Goal: Task Accomplishment & Management: Use online tool/utility

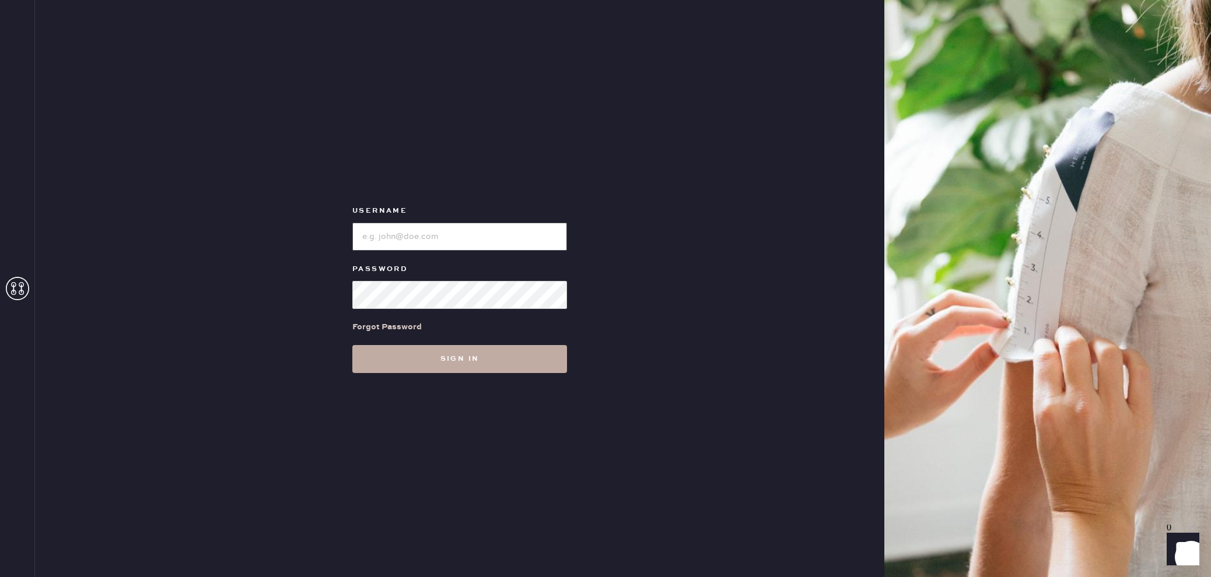
type input "reformationlajolla"
click at [475, 367] on button "Sign in" at bounding box center [459, 359] width 215 height 28
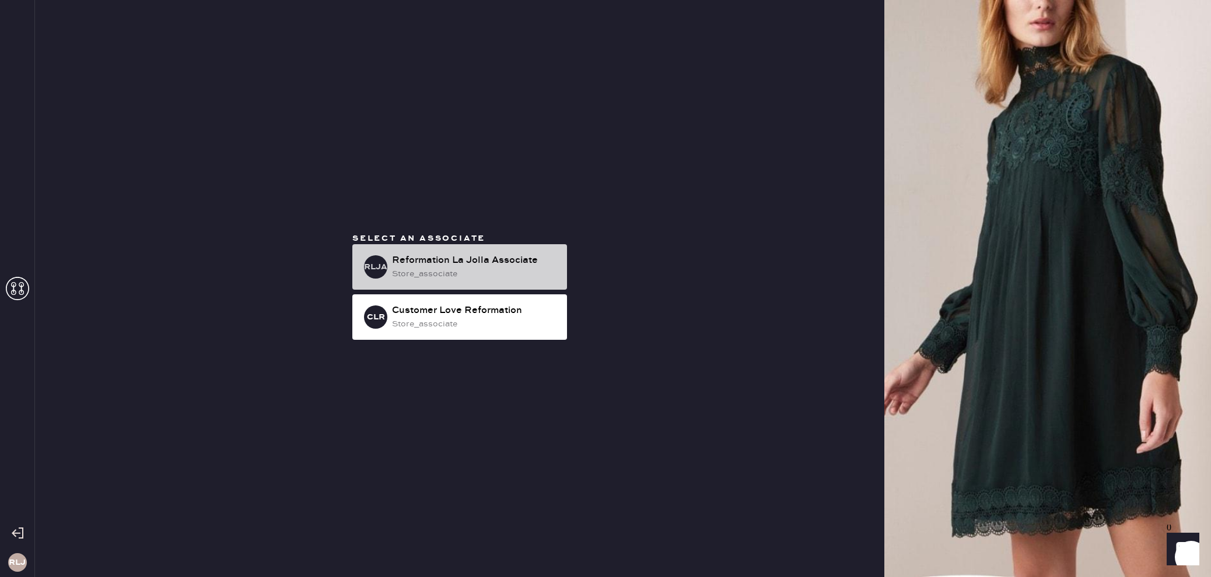
click at [506, 260] on div "Reformation La Jolla Associate" at bounding box center [475, 261] width 166 height 14
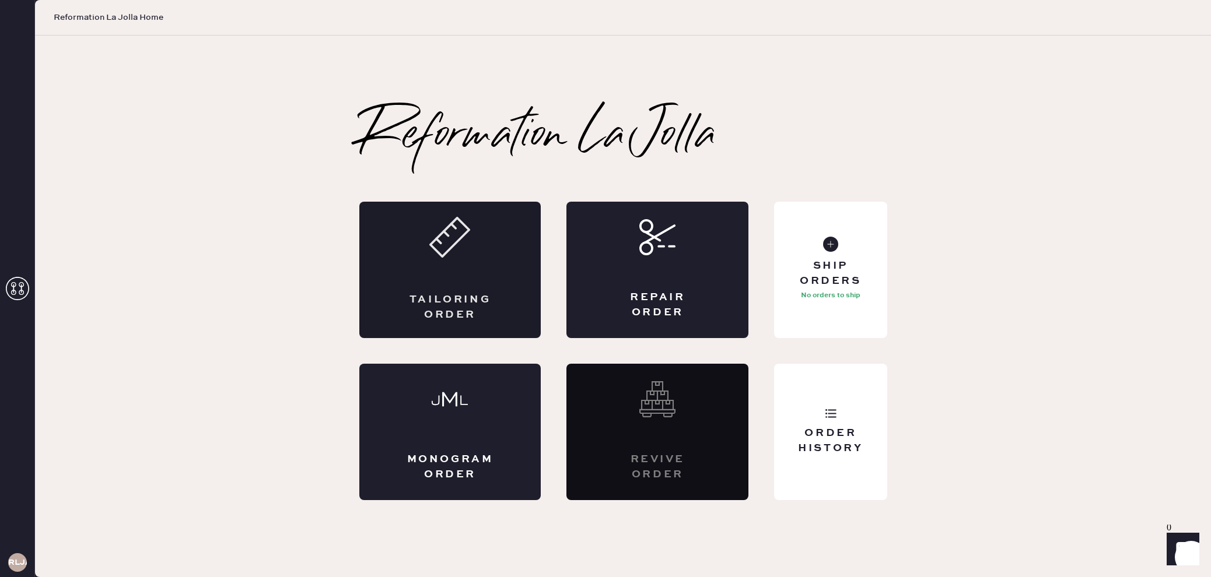
click at [460, 264] on div "Tailoring Order" at bounding box center [450, 270] width 182 height 136
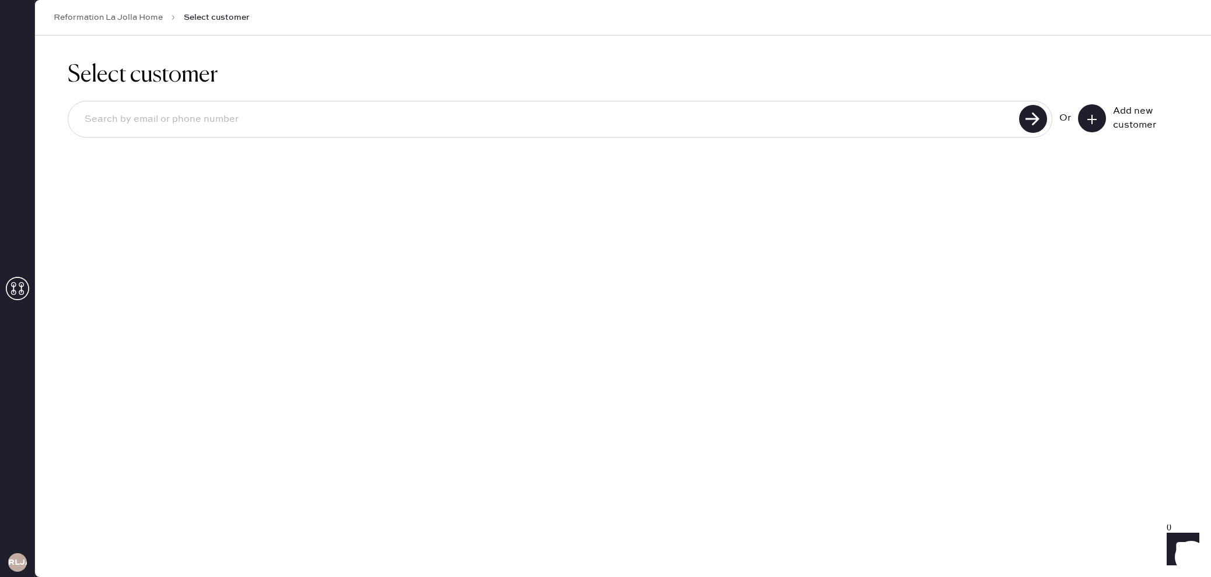
click at [590, 122] on input at bounding box center [545, 119] width 940 height 27
type input "6198876219"
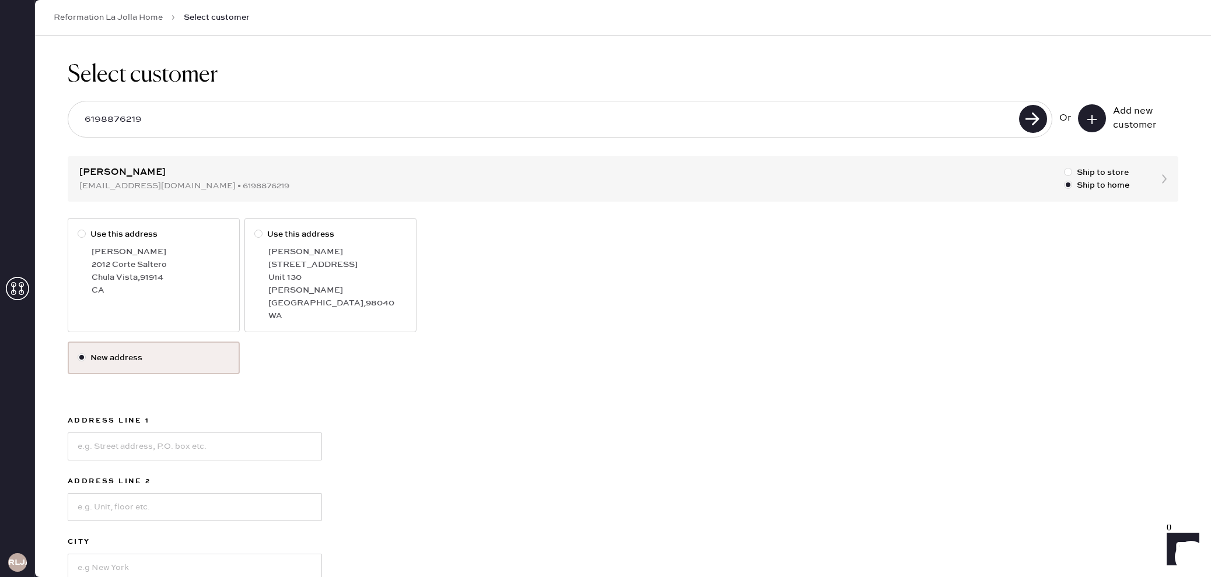
click at [80, 233] on div at bounding box center [82, 234] width 8 height 8
click at [78, 229] on input "Use this address" at bounding box center [78, 228] width 1 height 1
radio input "true"
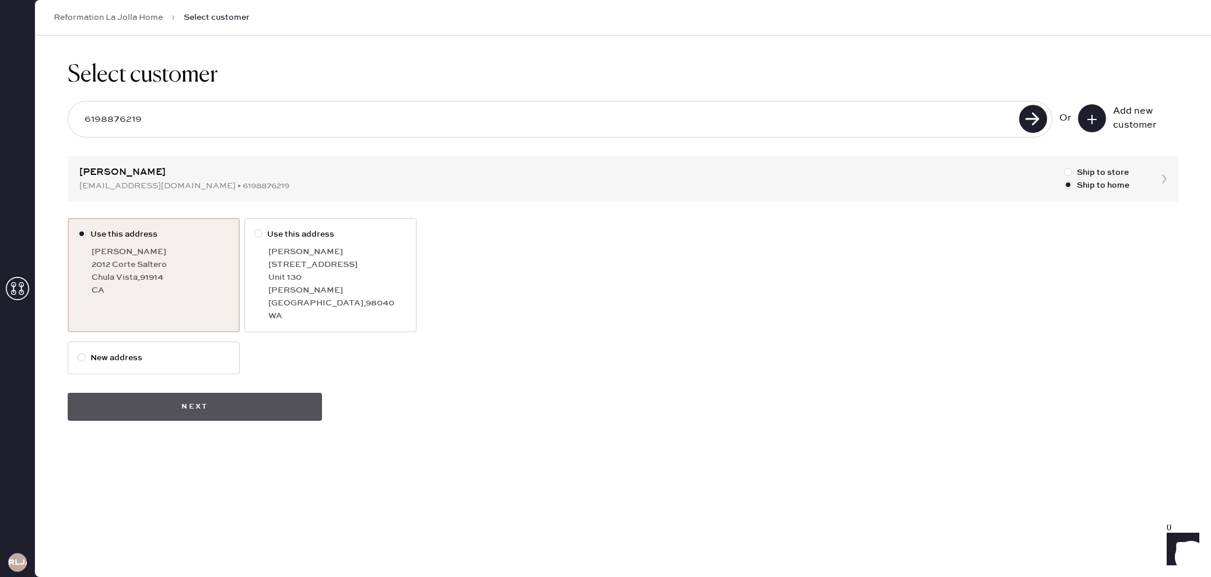
click at [284, 393] on button "Next" at bounding box center [195, 407] width 254 height 28
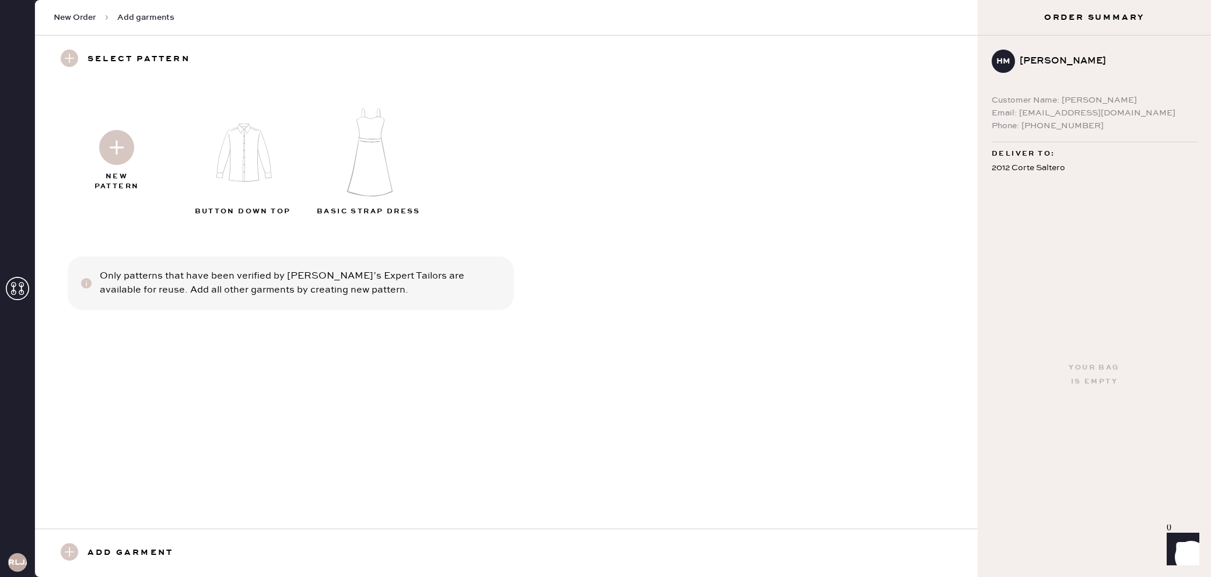
click at [125, 148] on img at bounding box center [116, 147] width 35 height 35
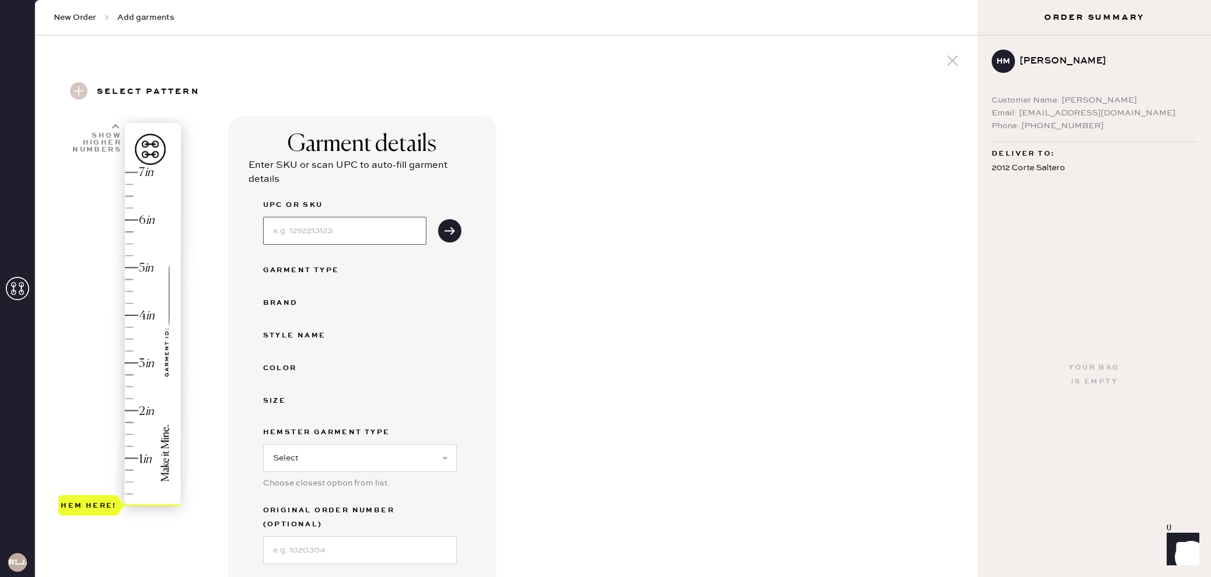
click at [358, 237] on input at bounding box center [344, 231] width 163 height 28
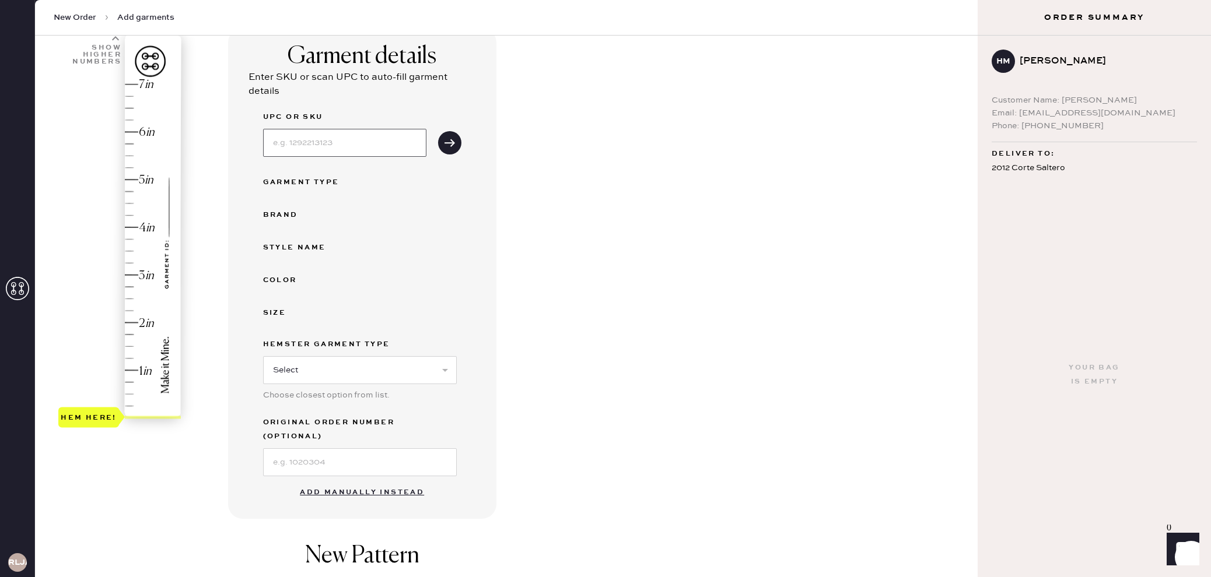
scroll to position [105, 0]
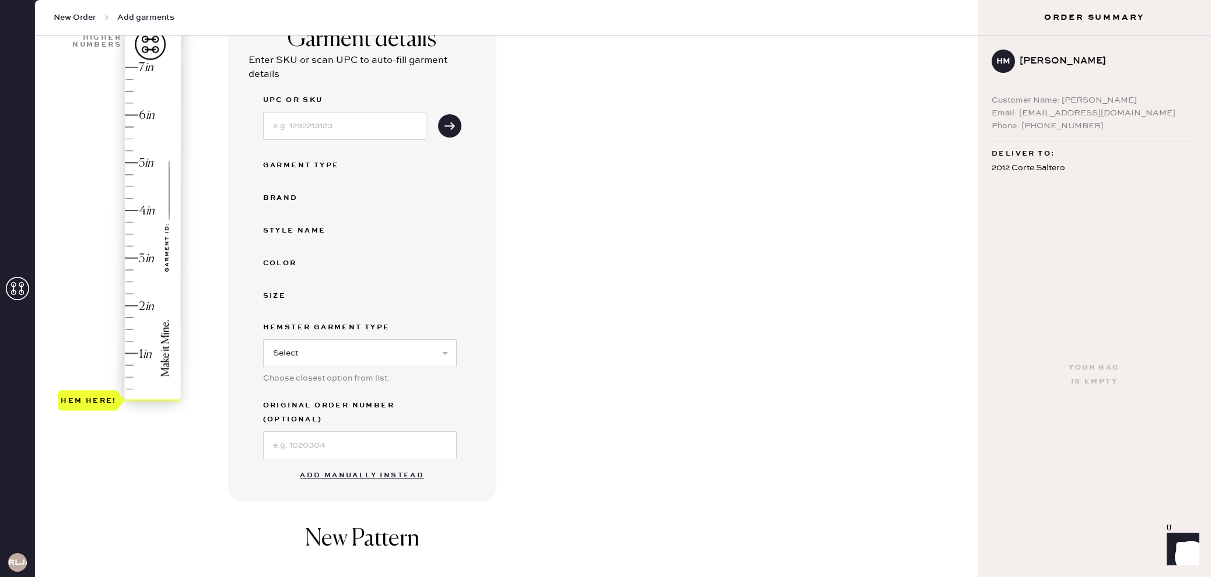
click at [129, 305] on div "Hem here!" at bounding box center [120, 234] width 124 height 344
click at [401, 358] on select "Select Basic Skirt Jeans Leggings Pants Shorts Basic Sleeved Dress Basic Sleeve…" at bounding box center [360, 353] width 194 height 28
click at [432, 346] on select "Select Basic Skirt Jeans Leggings Pants Shorts Basic Sleeved Dress Basic Sleeve…" at bounding box center [360, 353] width 194 height 28
select select "15"
type input "2"
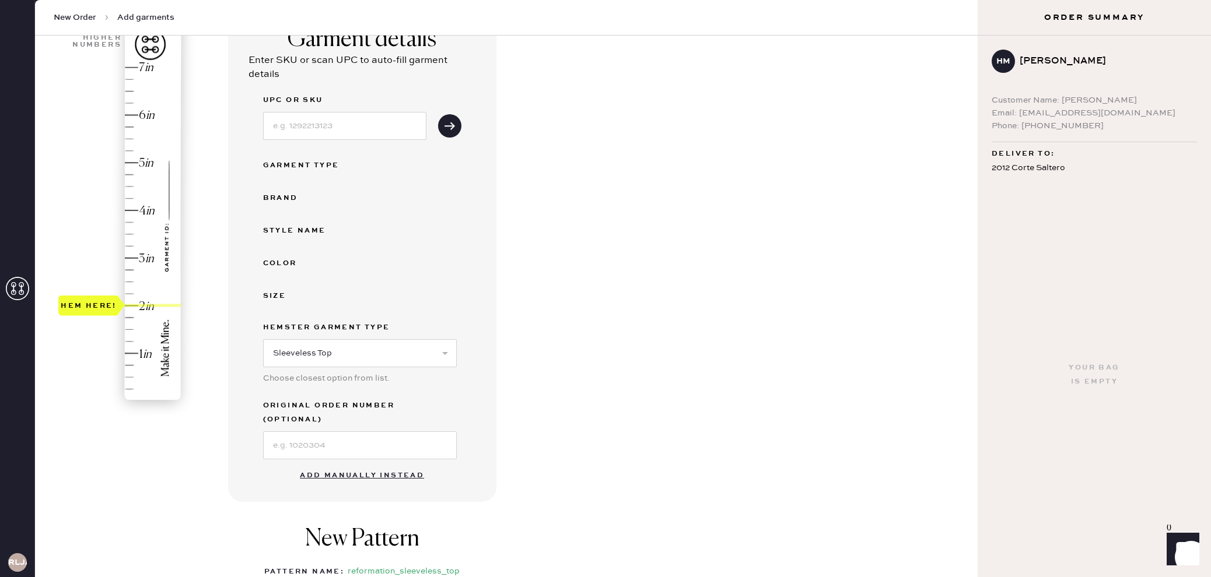
click at [131, 305] on div "Hem here!" at bounding box center [120, 234] width 124 height 344
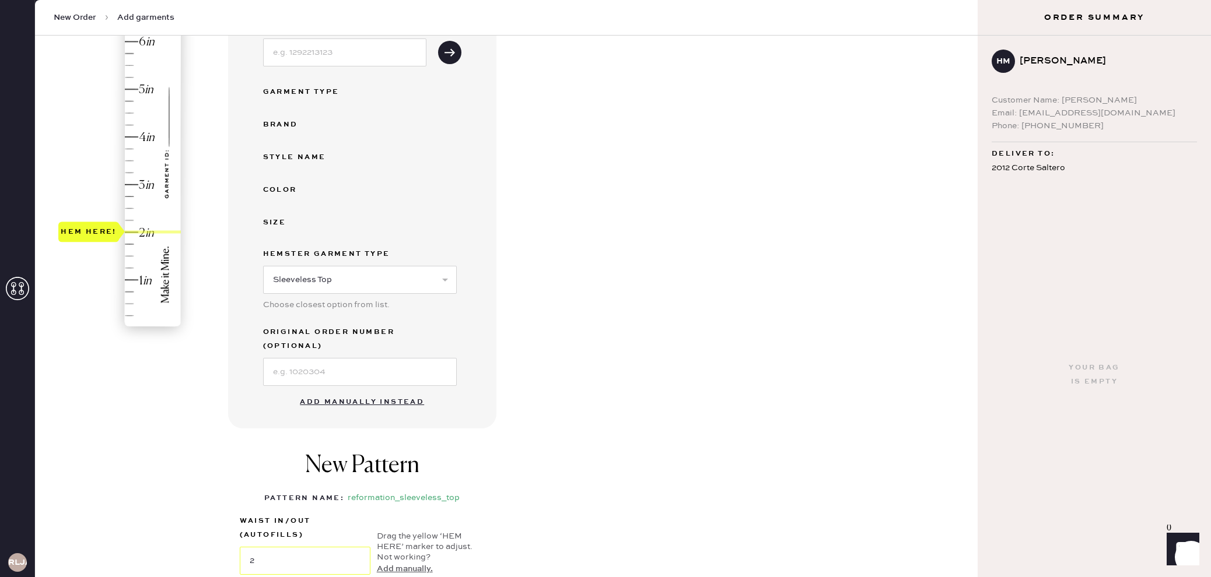
scroll to position [184, 0]
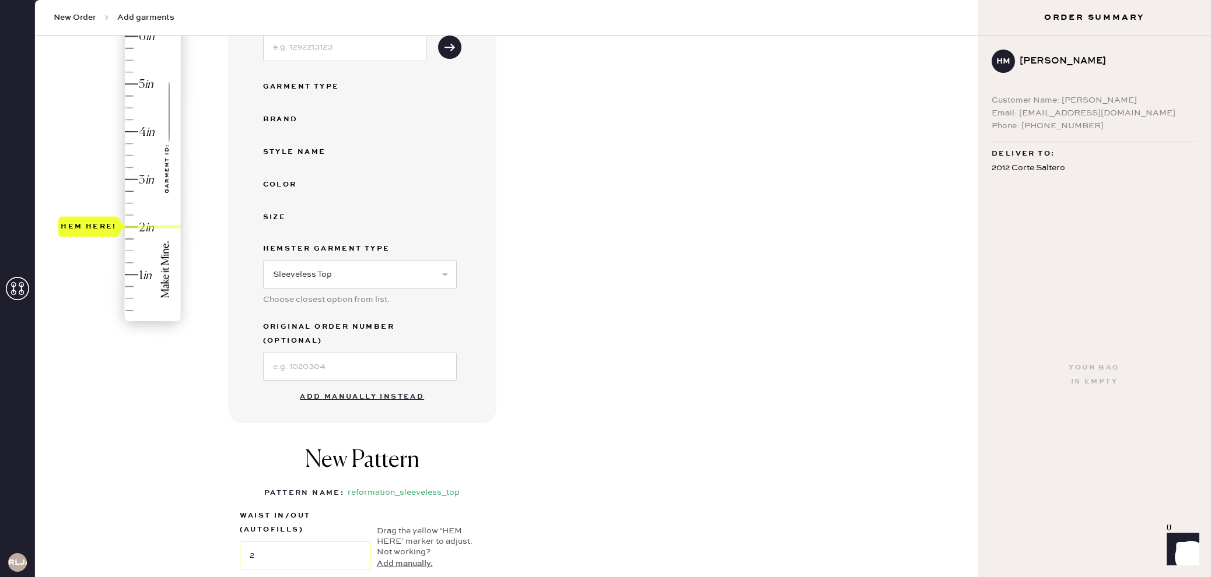
click at [370, 385] on button "Add manually instead" at bounding box center [362, 396] width 138 height 23
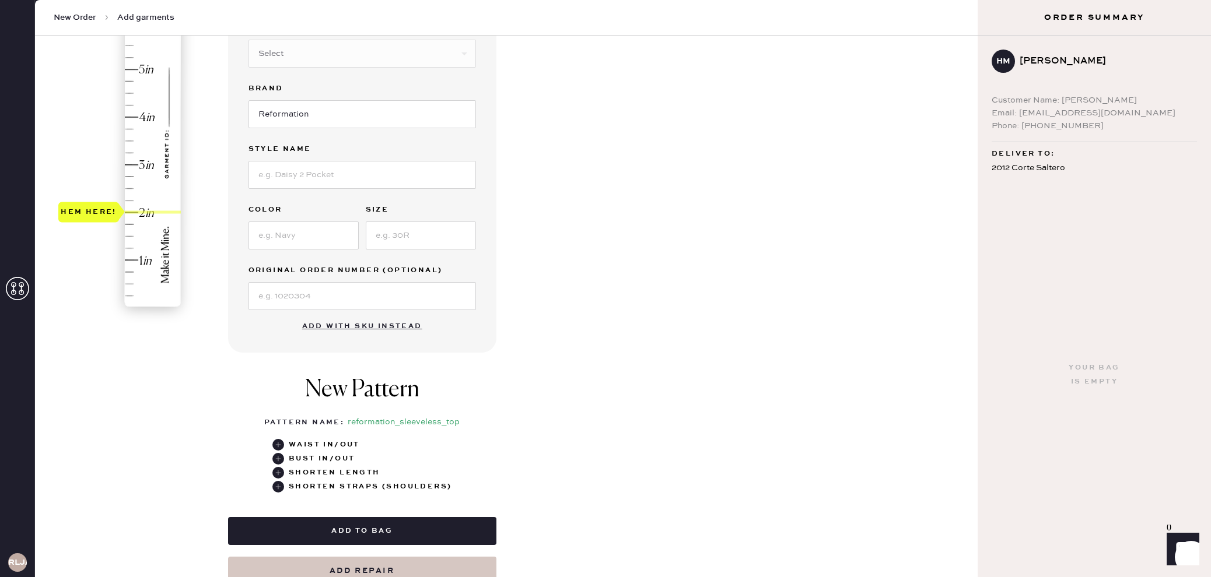
scroll to position [201, 0]
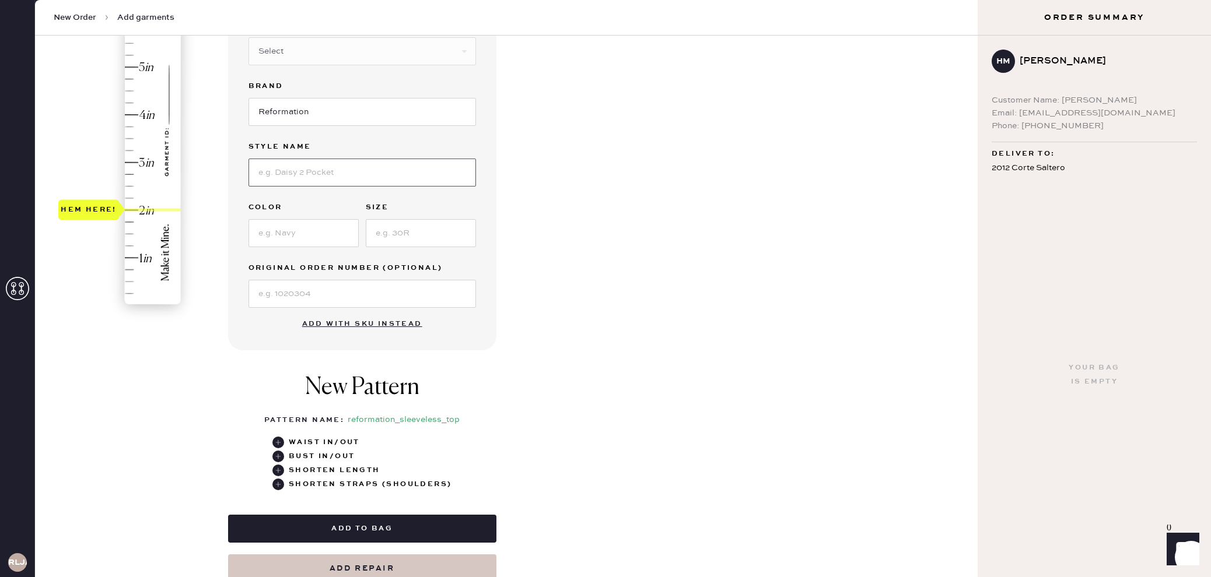
click at [378, 178] on input at bounding box center [361, 173] width 227 height 28
type input "L"
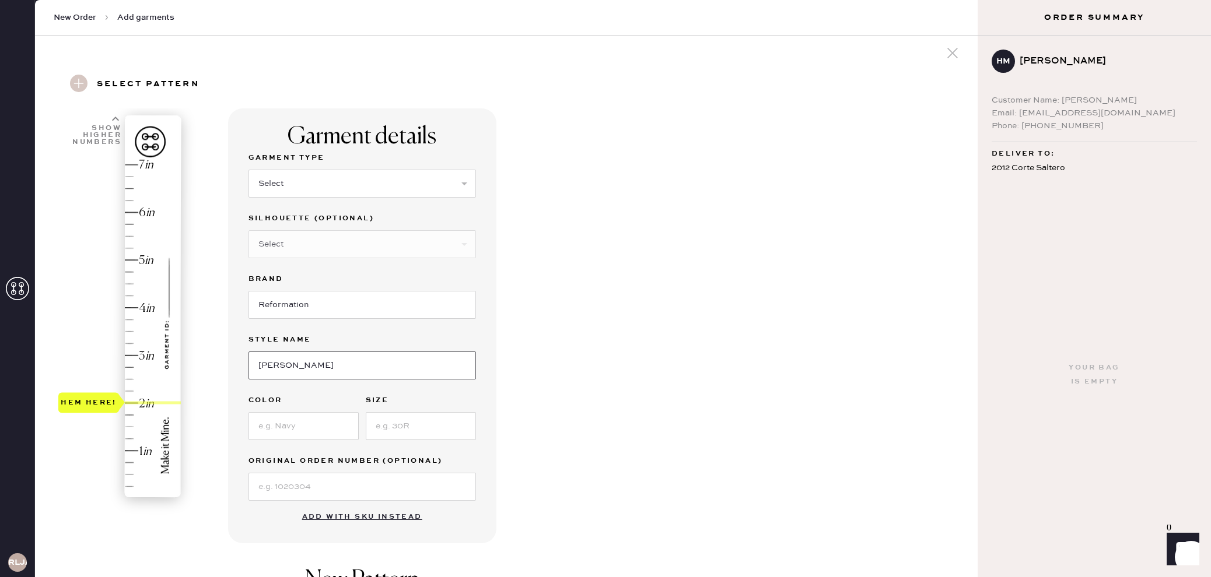
scroll to position [0, 0]
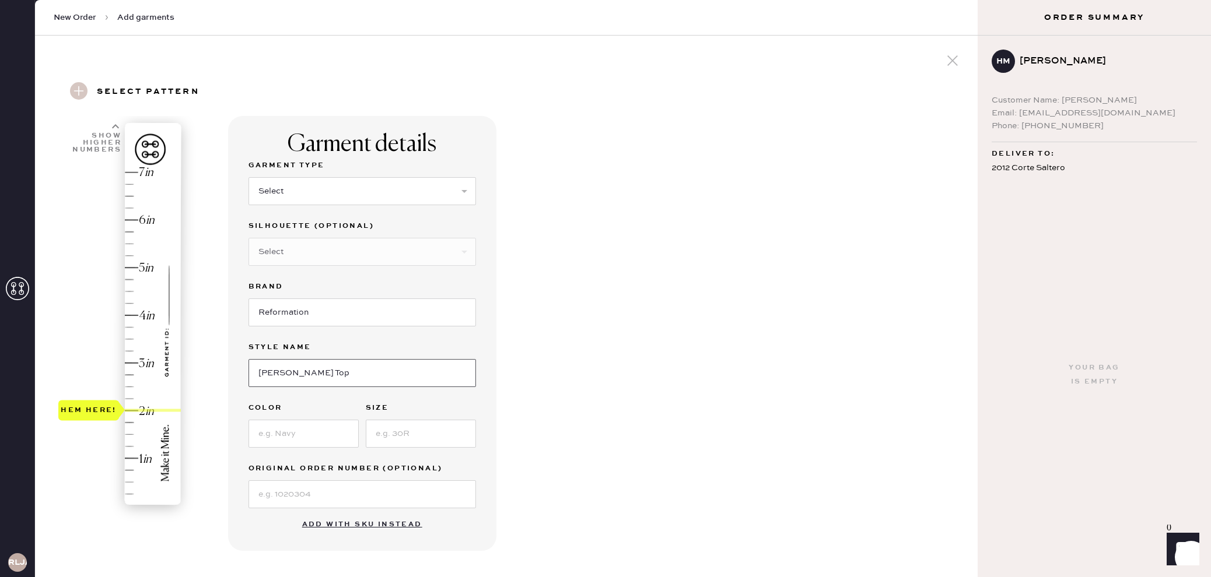
type input "[PERSON_NAME] Top"
click at [427, 195] on select "Select Basic Skirt Jeans Leggings Pants Shorts Basic Sleeved Dress Basic Sleeve…" at bounding box center [361, 191] width 227 height 28
select select "15"
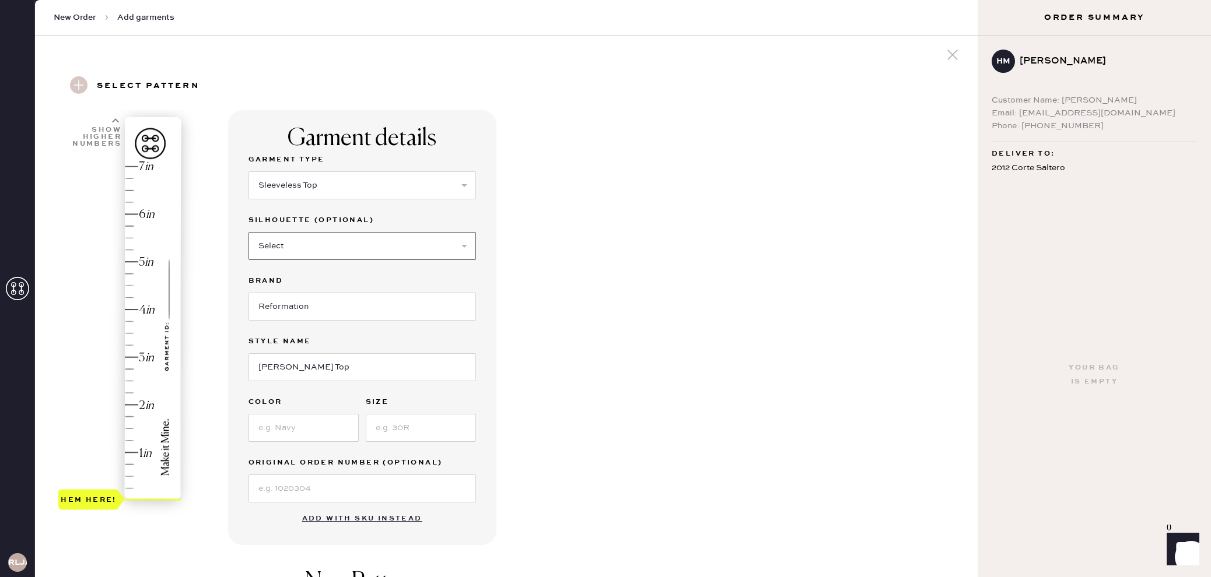
click at [435, 246] on select "Select Crop top Full Length Other" at bounding box center [361, 246] width 227 height 28
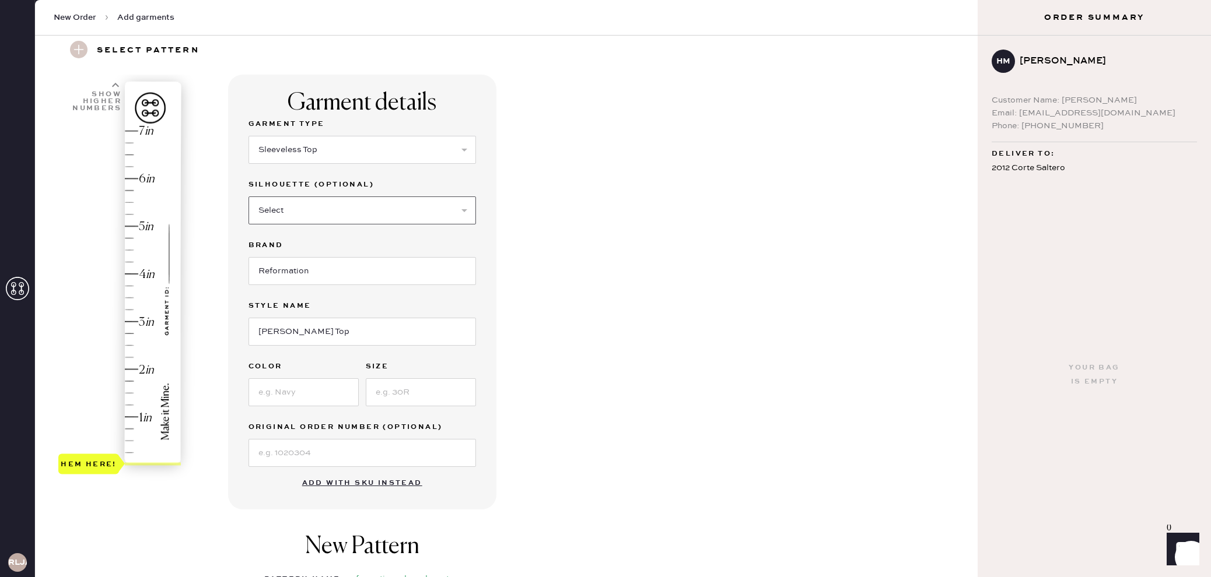
scroll to position [53, 0]
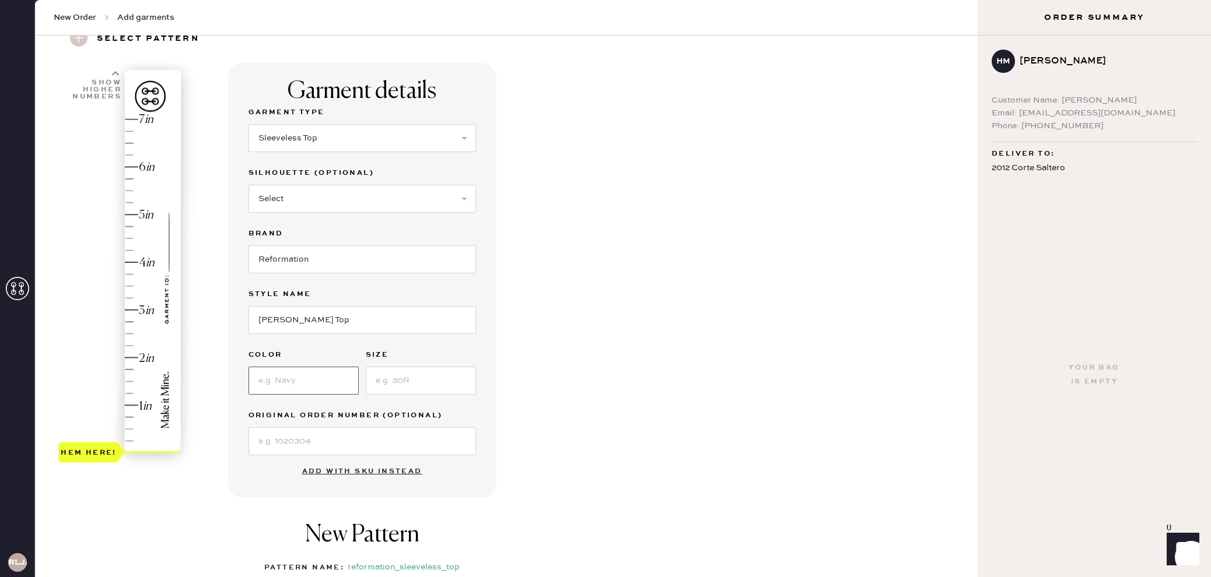
click at [317, 390] on input at bounding box center [303, 381] width 110 height 28
type input "Black"
click at [390, 382] on input at bounding box center [421, 381] width 110 height 28
type input "10"
click at [132, 356] on div "Hem here!" at bounding box center [120, 286] width 124 height 344
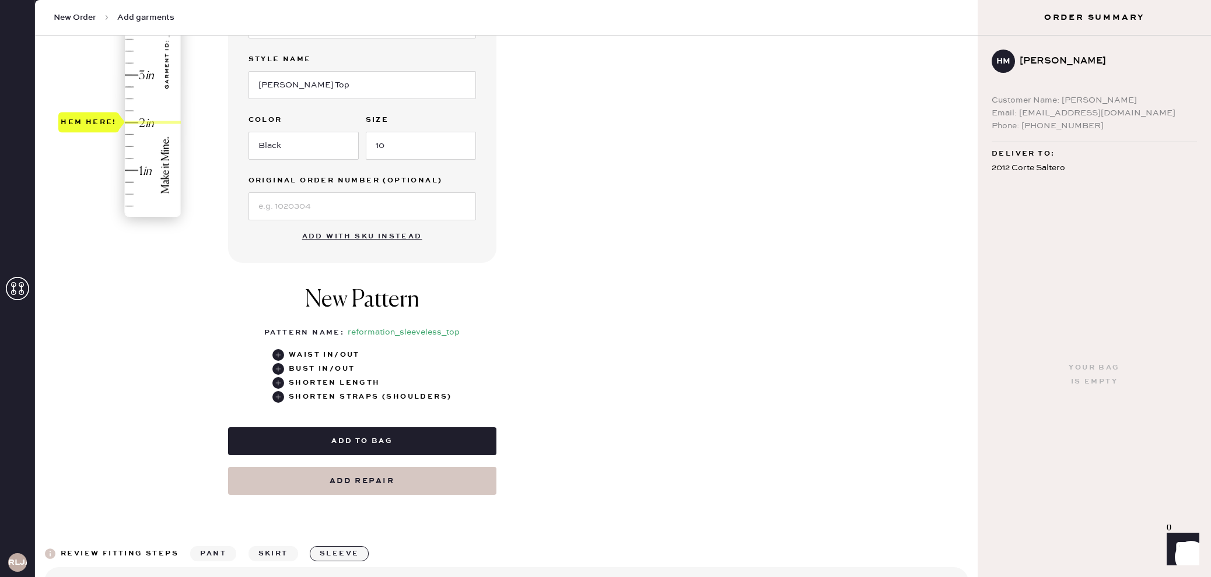
scroll to position [294, 0]
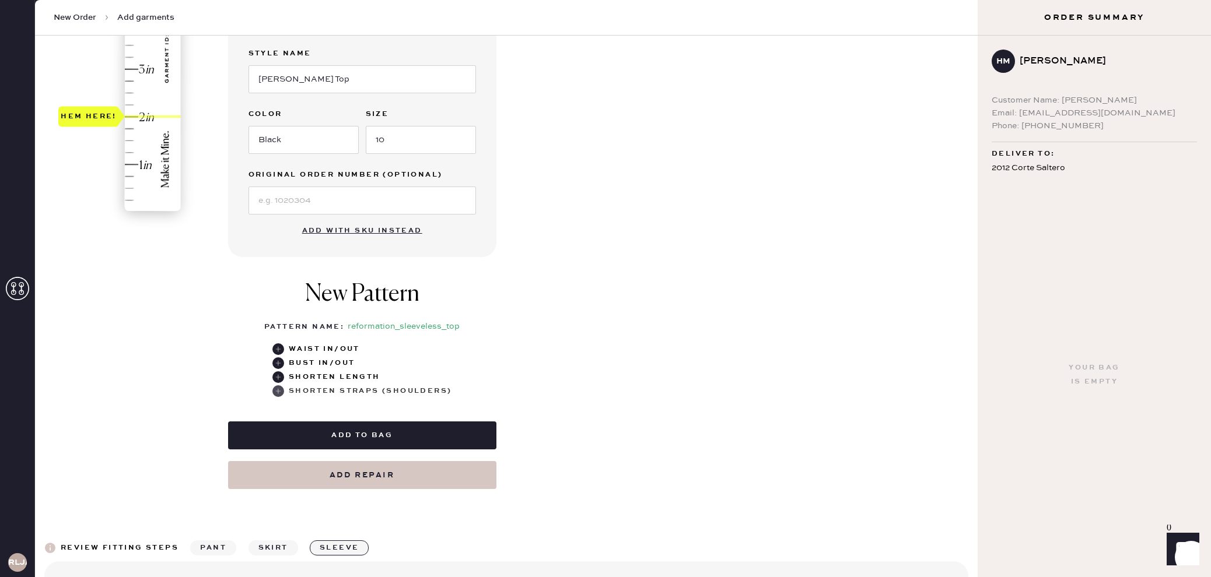
click at [283, 390] on use at bounding box center [278, 391] width 12 height 12
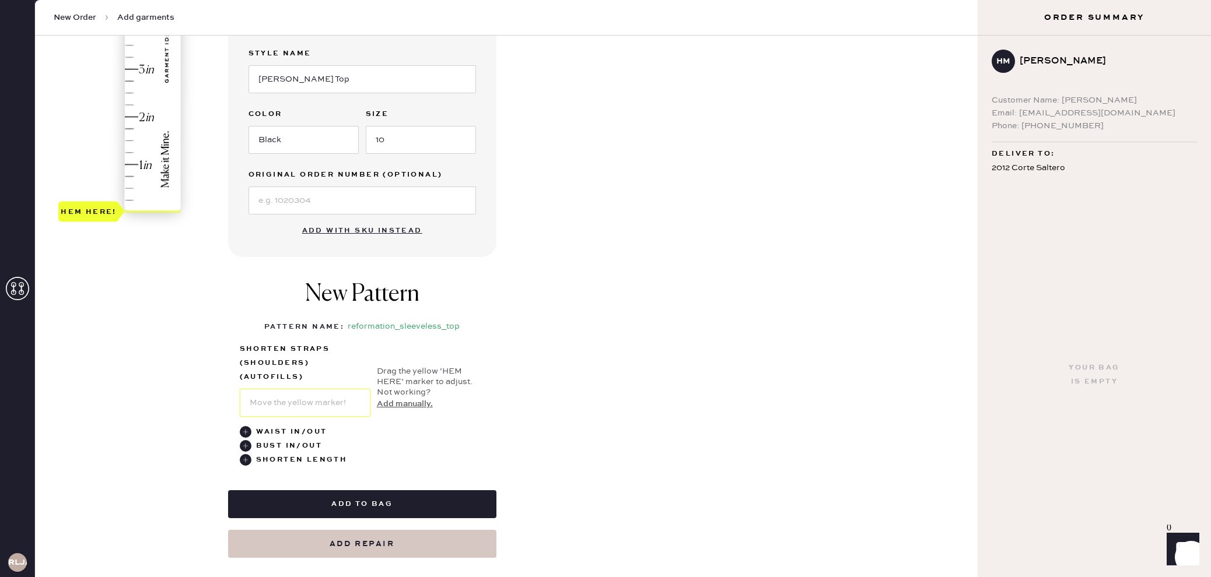
type input "2"
click at [134, 115] on div "Hem here!" at bounding box center [120, 45] width 124 height 344
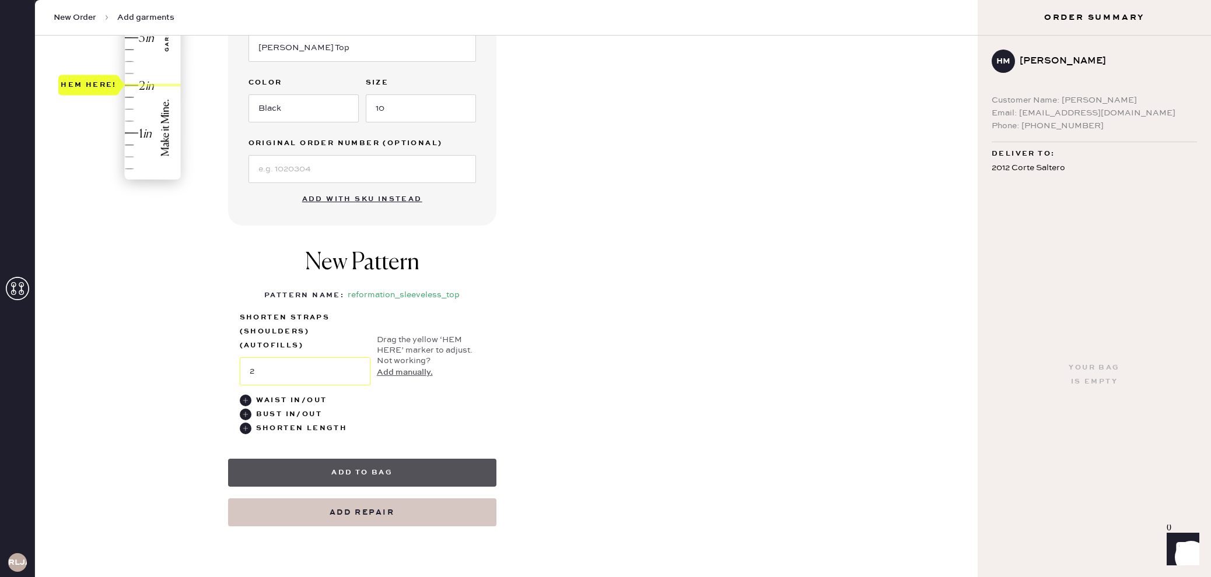
click at [453, 472] on button "Add to bag" at bounding box center [362, 473] width 268 height 28
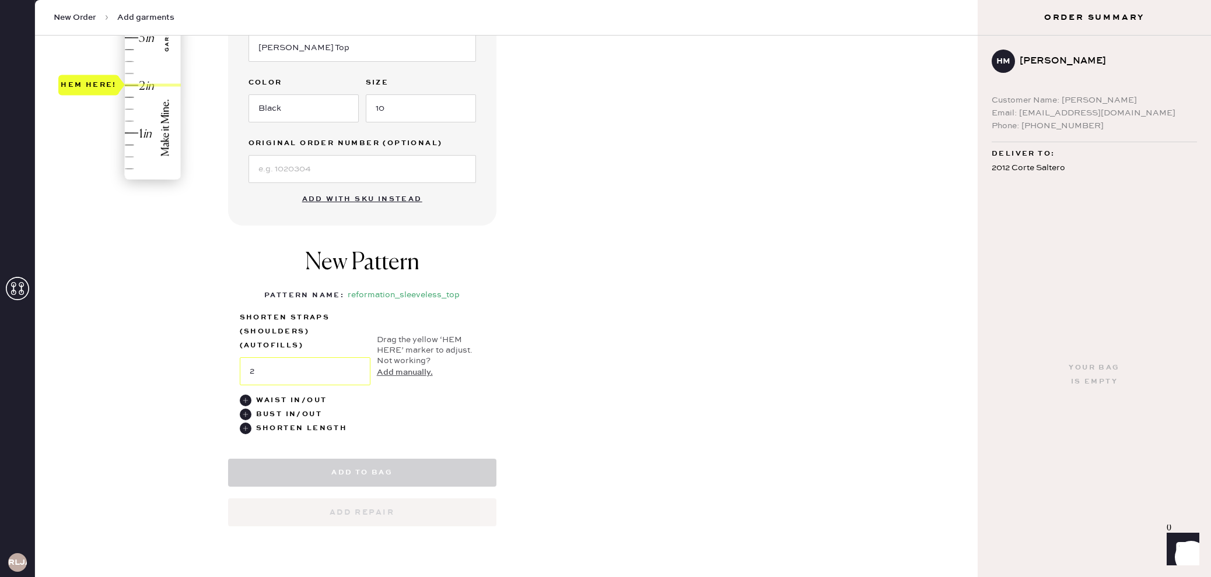
select select "15"
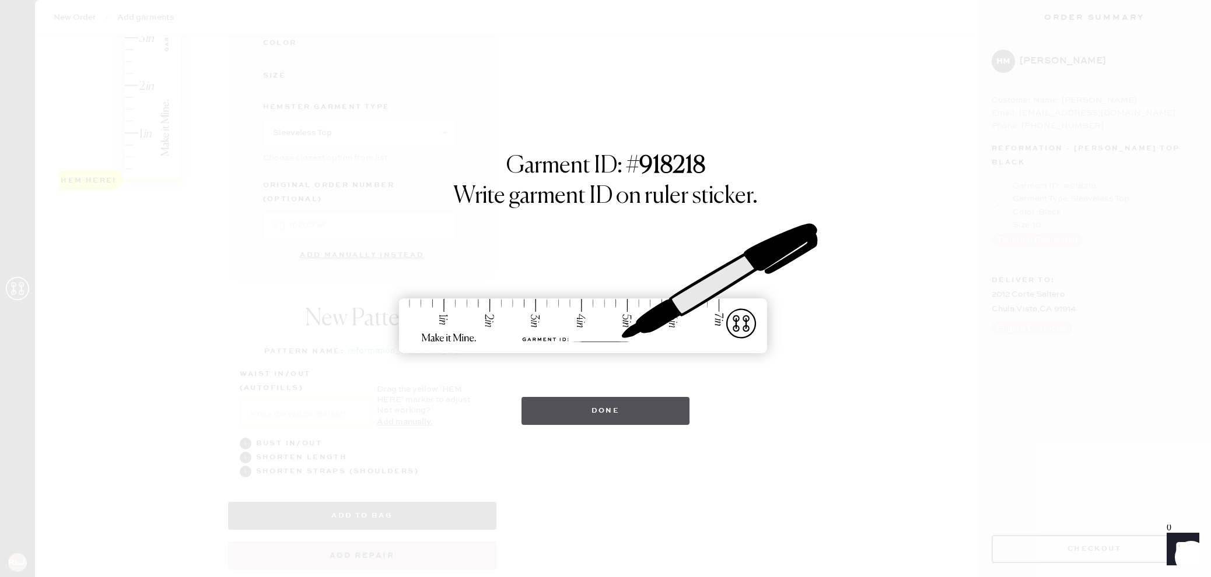
click at [665, 405] on button "Done" at bounding box center [605, 411] width 169 height 28
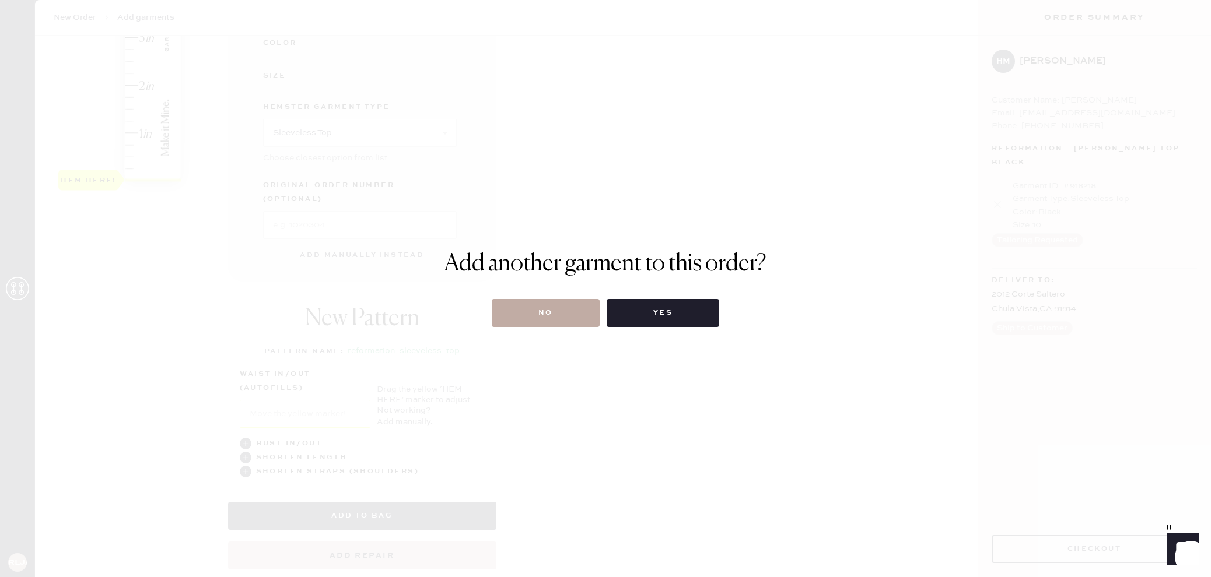
click at [573, 314] on button "No" at bounding box center [546, 313] width 108 height 28
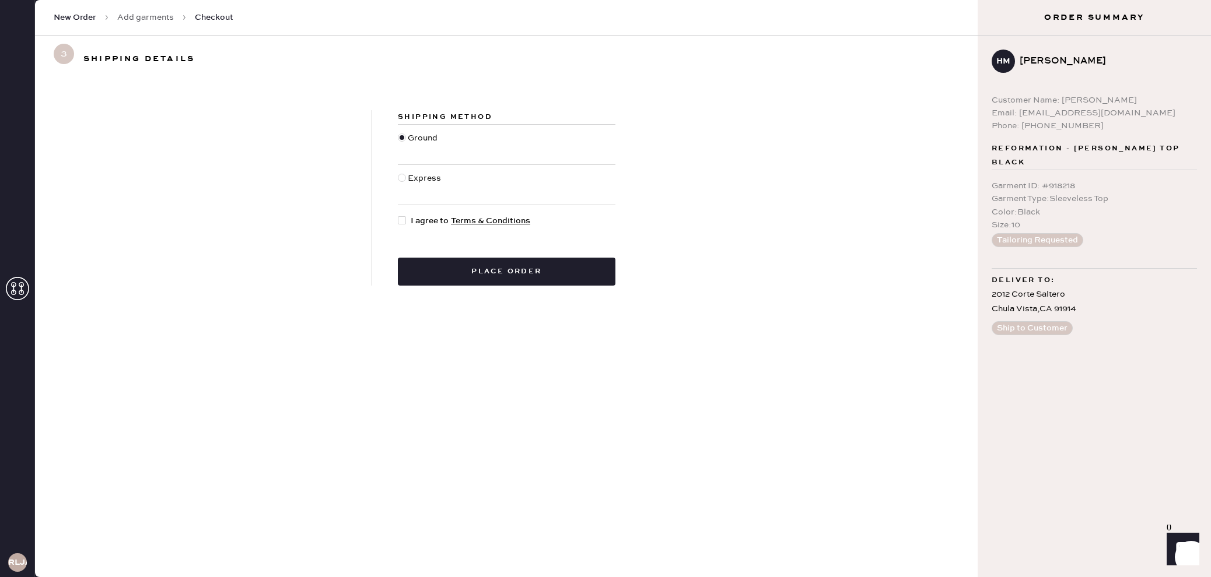
drag, startPoint x: 406, startPoint y: 223, endPoint x: 421, endPoint y: 240, distance: 21.9
click at [406, 223] on div at bounding box center [404, 221] width 13 height 13
click at [398, 215] on input "I agree to Terms & Conditions" at bounding box center [398, 215] width 1 height 1
checkbox input "true"
click at [500, 277] on button "Place order" at bounding box center [507, 272] width 218 height 28
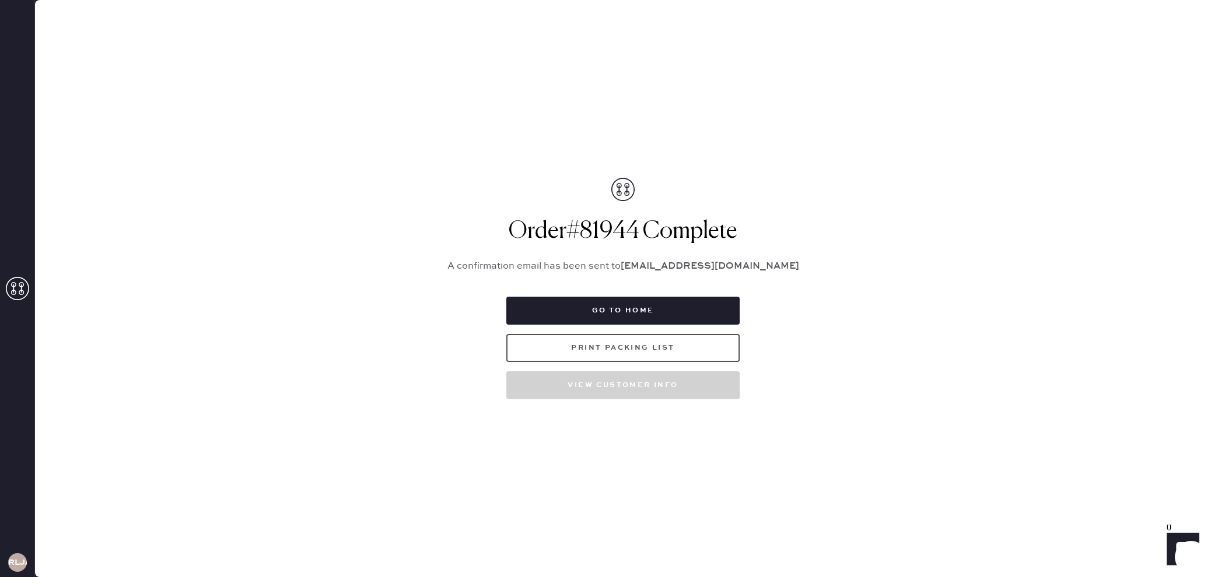
click at [636, 349] on button "Print Packing List" at bounding box center [622, 348] width 233 height 28
click at [20, 300] on icon at bounding box center [17, 288] width 23 height 23
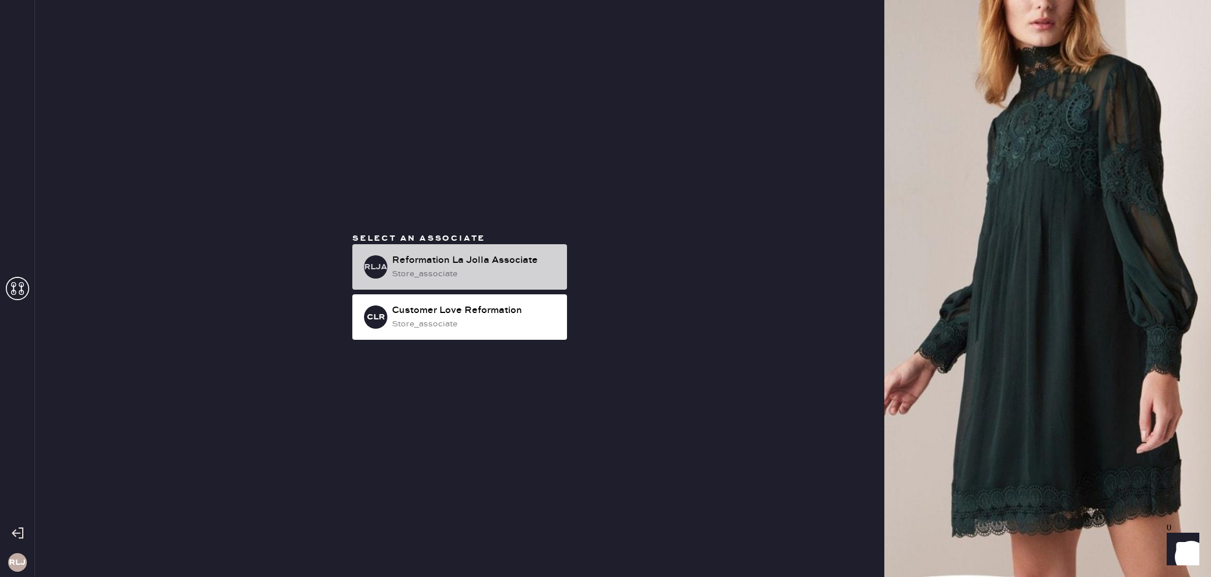
click at [515, 272] on div "store_associate" at bounding box center [475, 274] width 166 height 13
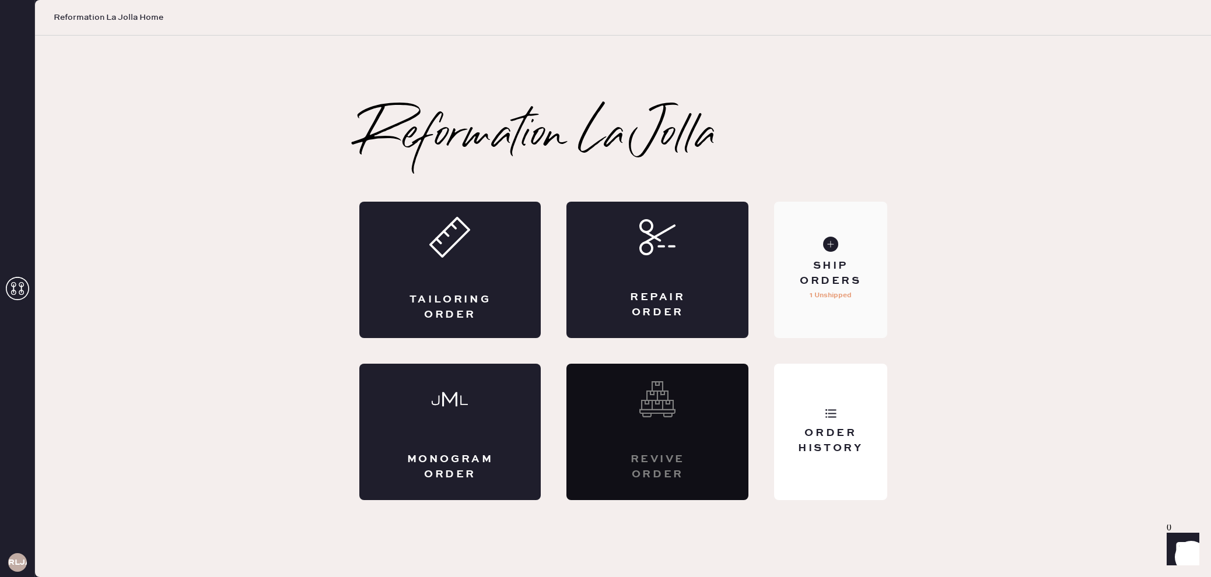
click at [870, 271] on div "Ship Orders" at bounding box center [830, 273] width 94 height 29
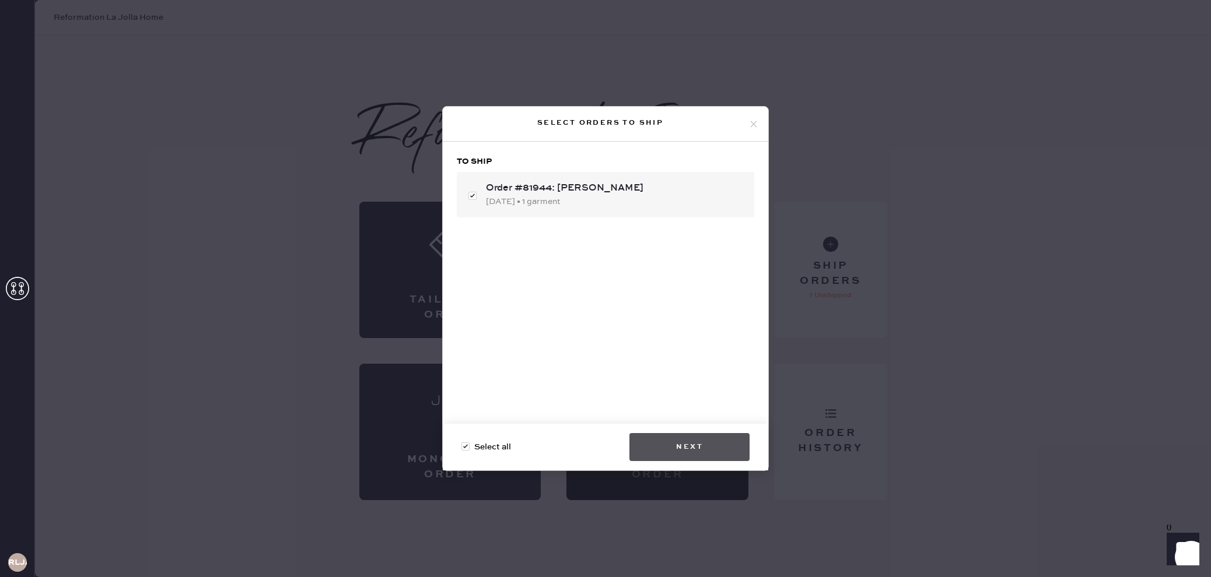
click at [702, 436] on button "Next" at bounding box center [689, 447] width 120 height 28
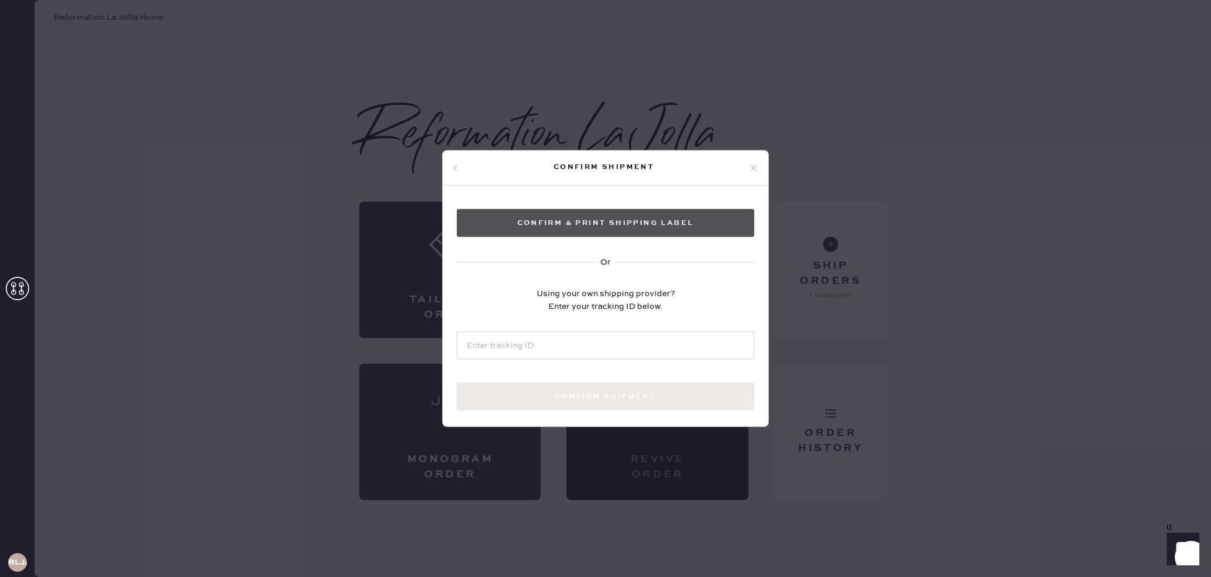
click at [648, 219] on button "Confirm & Print shipping label" at bounding box center [605, 223] width 297 height 28
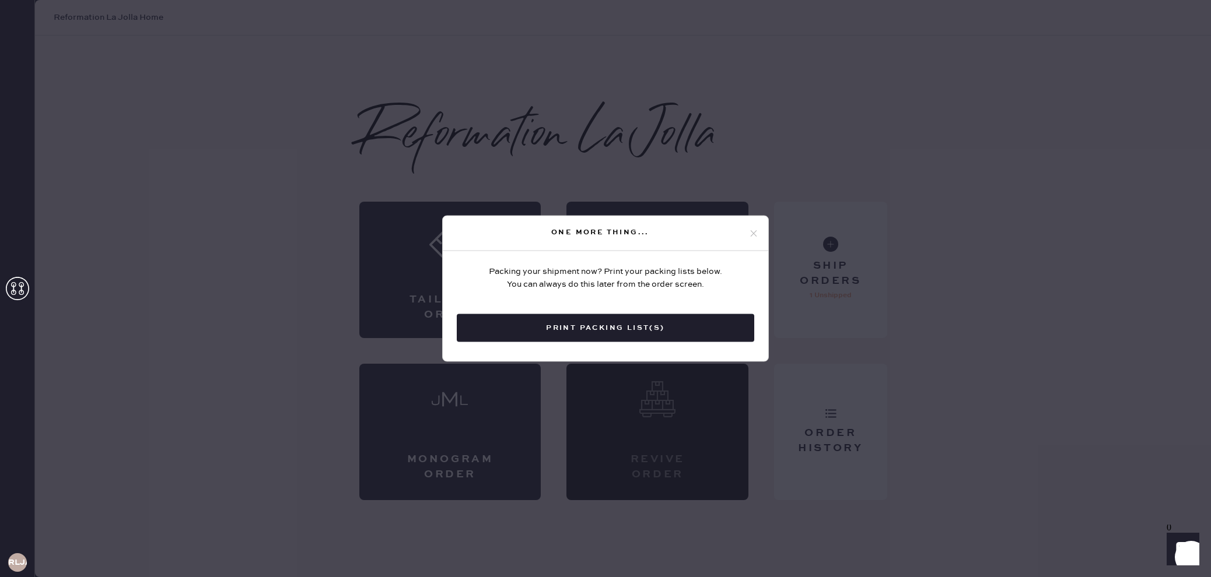
click at [753, 235] on icon at bounding box center [753, 233] width 10 height 10
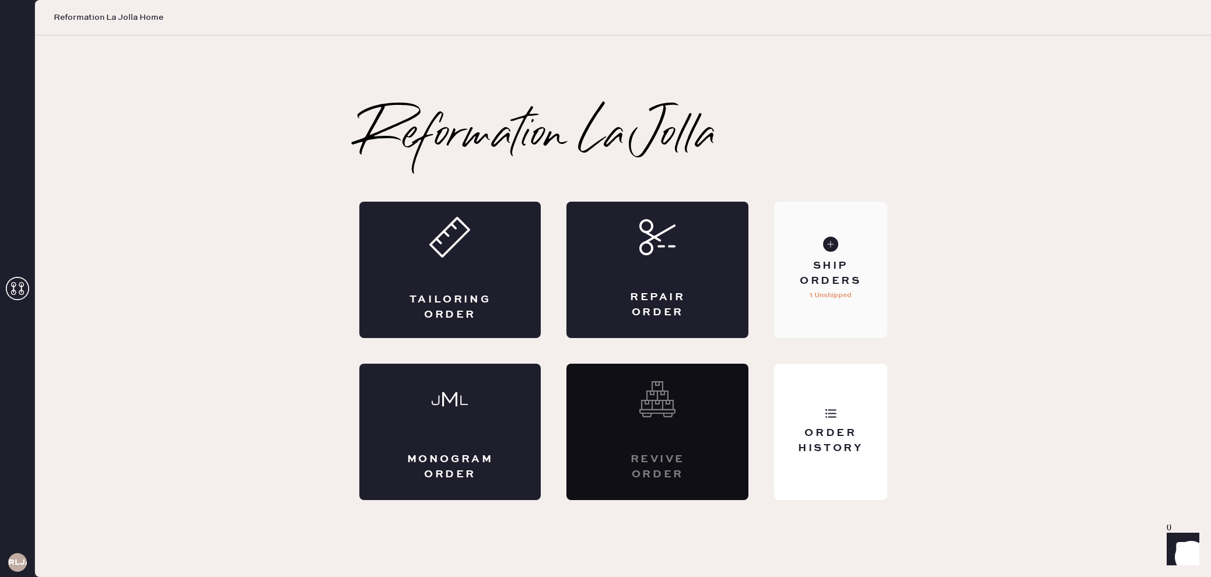
click at [807, 264] on div "Ship Orders" at bounding box center [830, 273] width 94 height 29
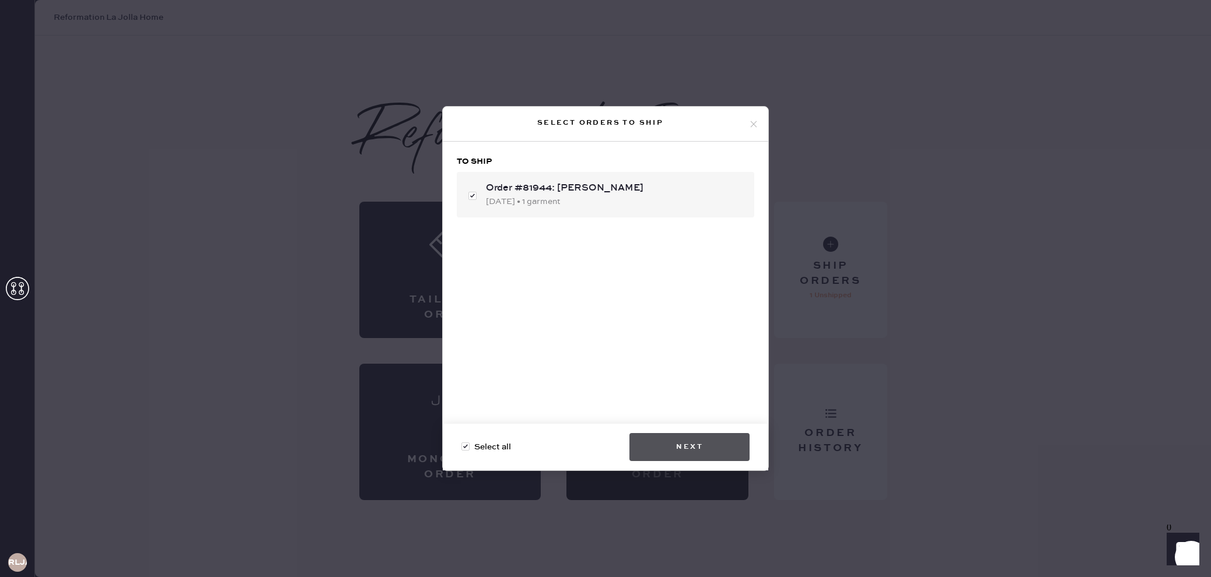
click at [704, 453] on button "Next" at bounding box center [689, 447] width 120 height 28
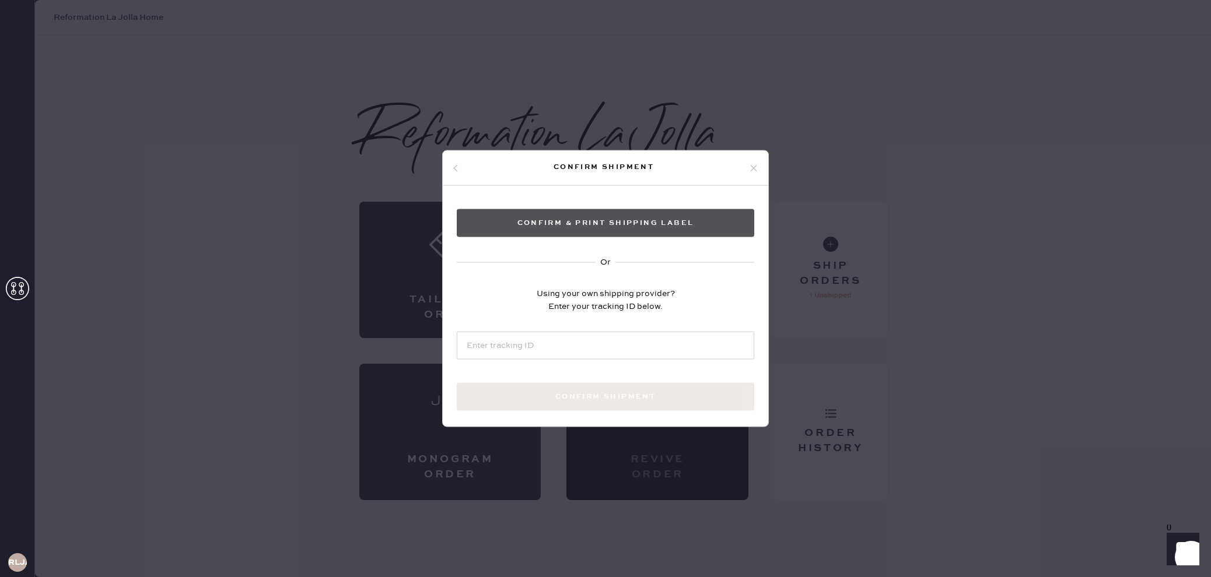
click at [648, 227] on button "Confirm & Print shipping label" at bounding box center [605, 223] width 297 height 28
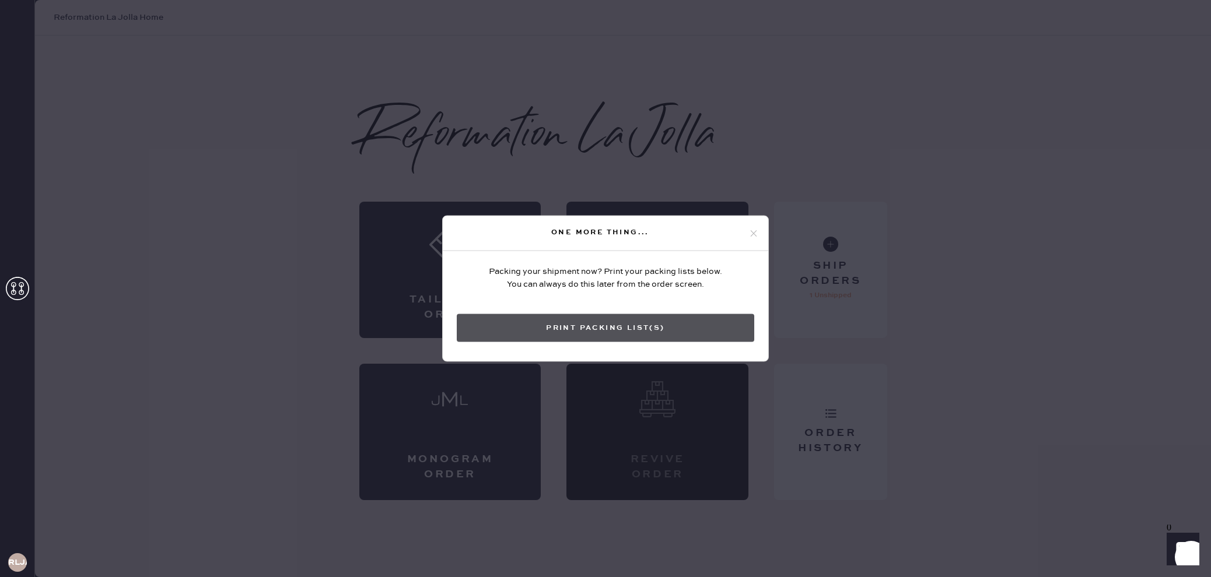
click at [717, 333] on button "Print Packing List(s)" at bounding box center [605, 328] width 297 height 28
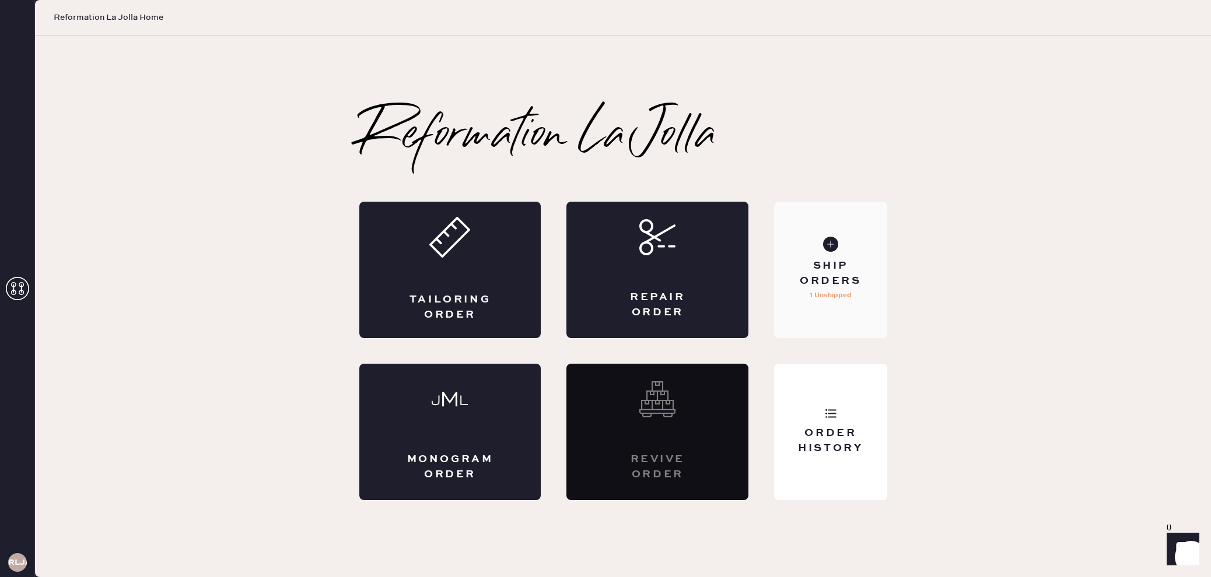
click at [856, 284] on div "Ship Orders" at bounding box center [830, 273] width 94 height 29
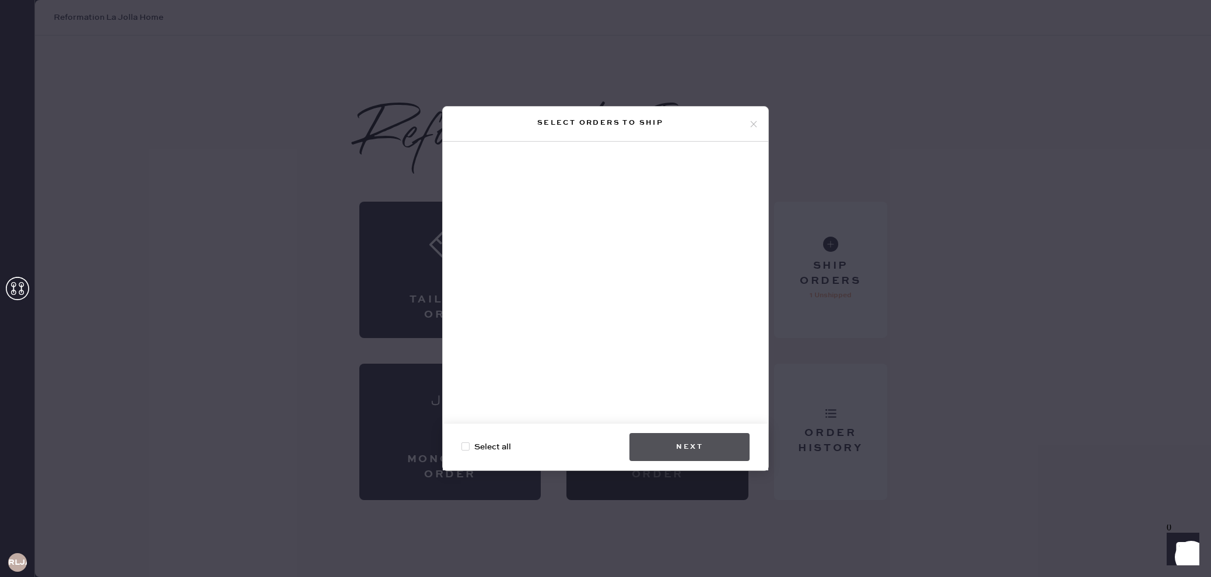
click at [657, 443] on button "Next" at bounding box center [689, 447] width 120 height 28
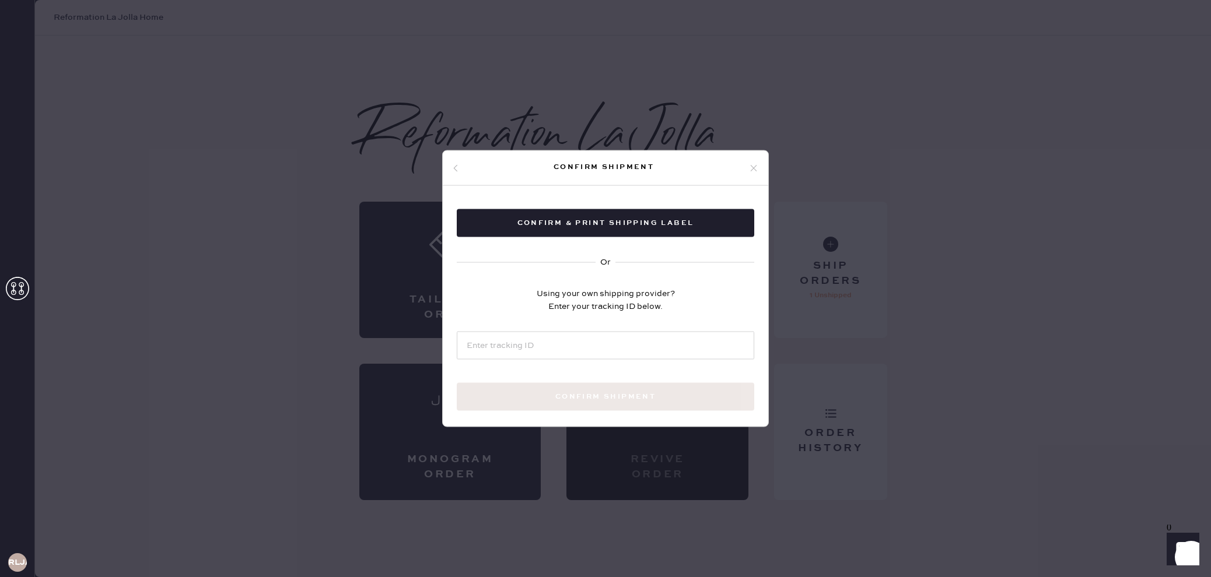
click at [759, 169] on div "Confirm shipment" at bounding box center [605, 168] width 325 height 35
click at [758, 169] on icon at bounding box center [753, 168] width 10 height 10
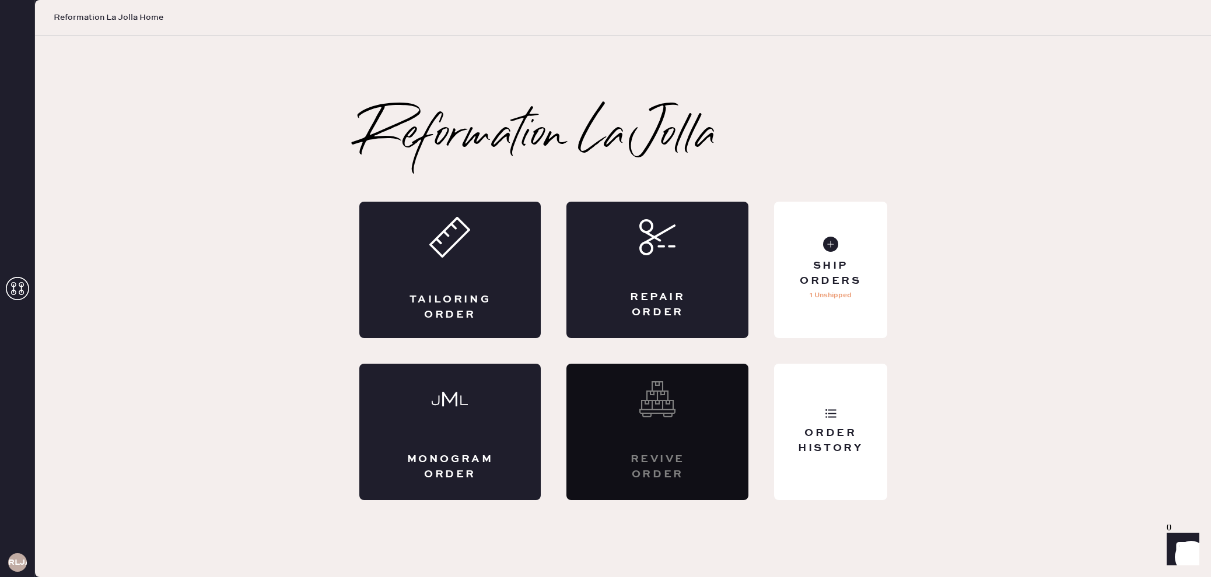
drag, startPoint x: 806, startPoint y: 556, endPoint x: 806, endPoint y: 549, distance: 7.6
click at [806, 552] on div "Reformation La Jolla Packing slip Order # 81944 Customer information # 50498 [P…" at bounding box center [623, 307] width 1176 height 542
click at [835, 437] on div "Order History" at bounding box center [830, 440] width 94 height 29
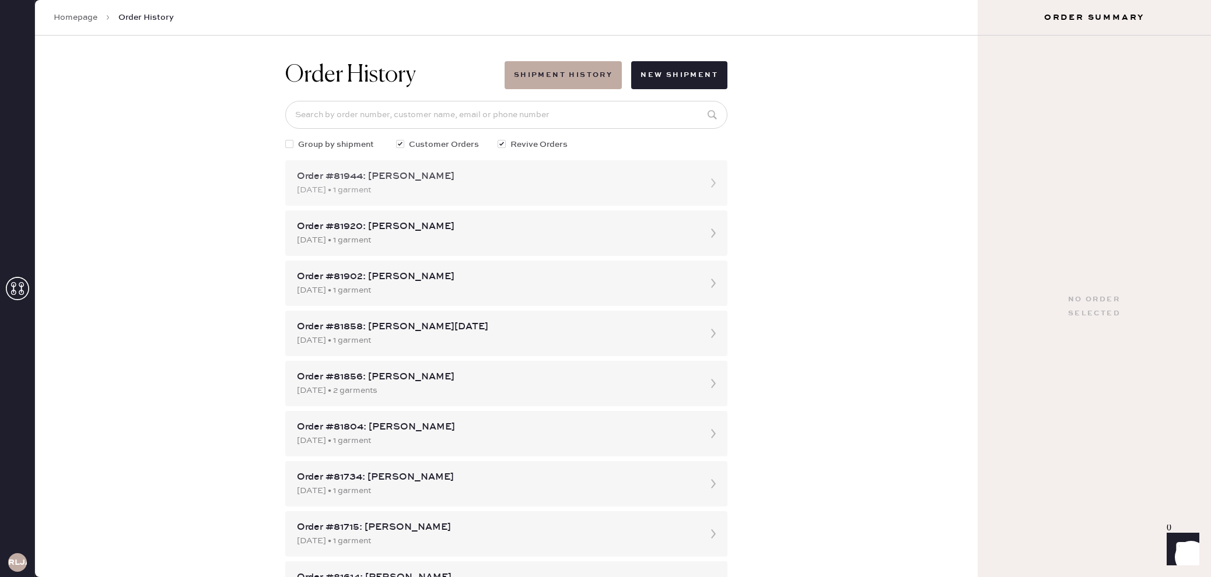
click at [497, 176] on div "Order #81944: [PERSON_NAME]" at bounding box center [496, 177] width 398 height 14
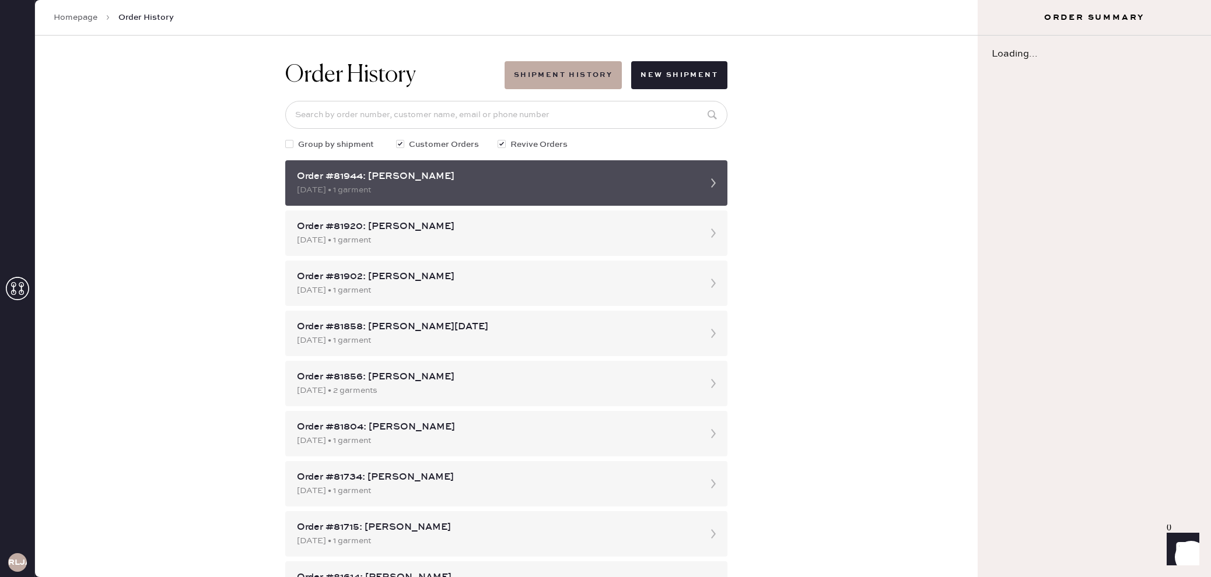
click at [713, 187] on icon at bounding box center [713, 182] width 23 height 23
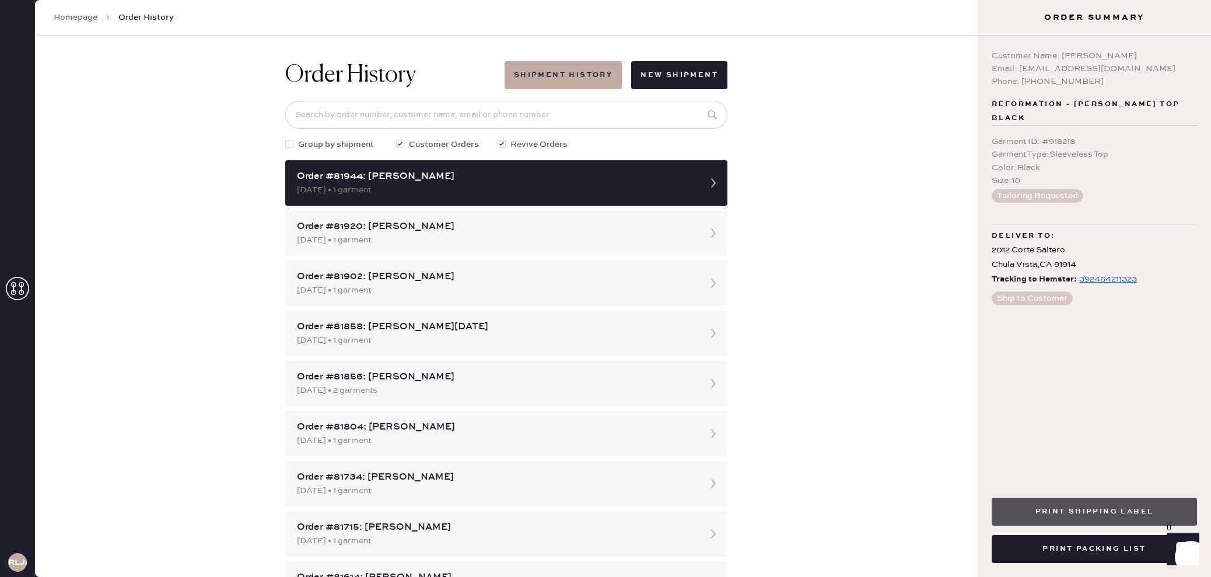
click at [1120, 506] on button "Print Shipping Label" at bounding box center [1093, 512] width 205 height 28
